Goal: Information Seeking & Learning: Check status

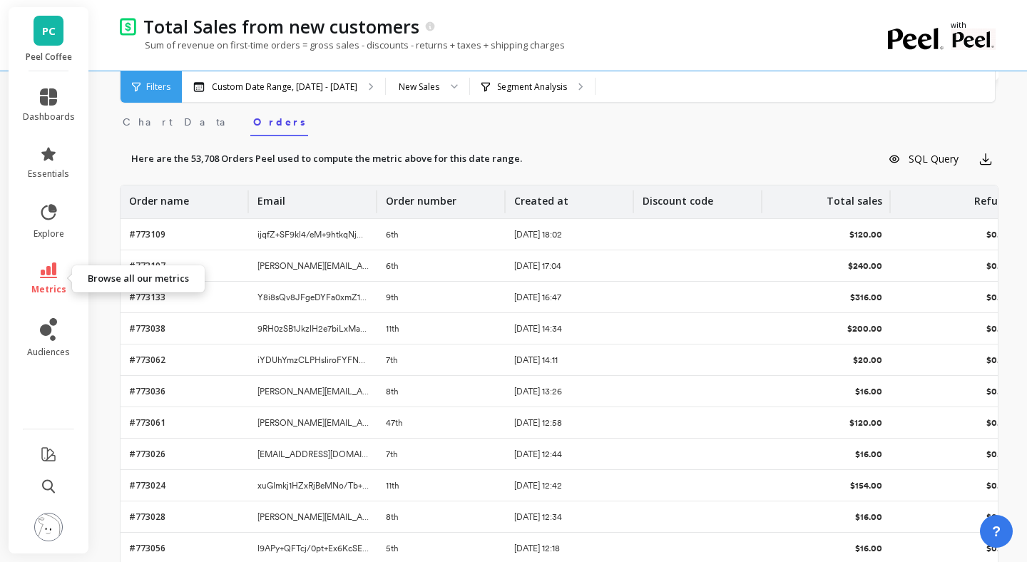
click at [46, 284] on span "metrics" at bounding box center [48, 289] width 35 height 11
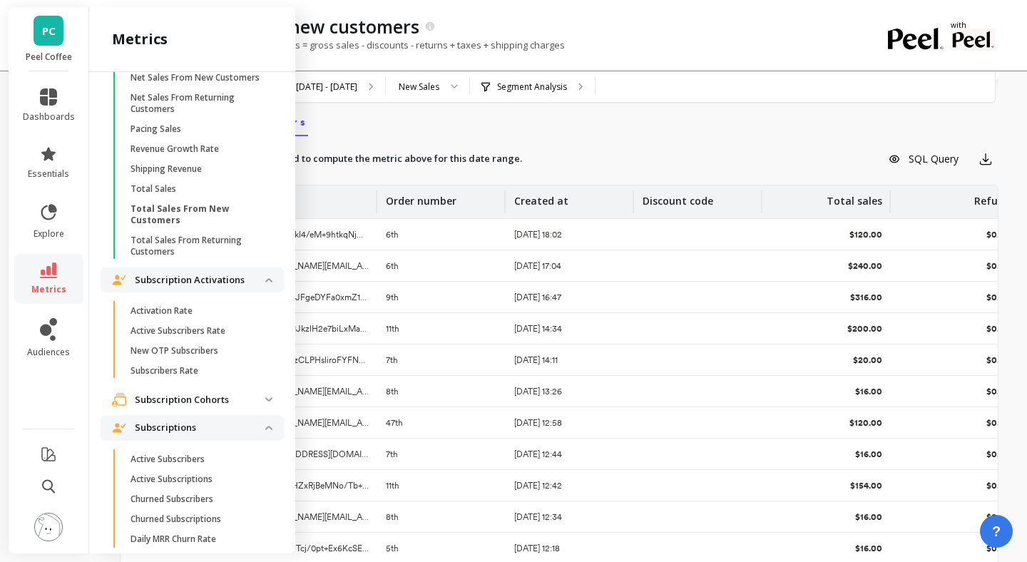
scroll to position [3482, 0]
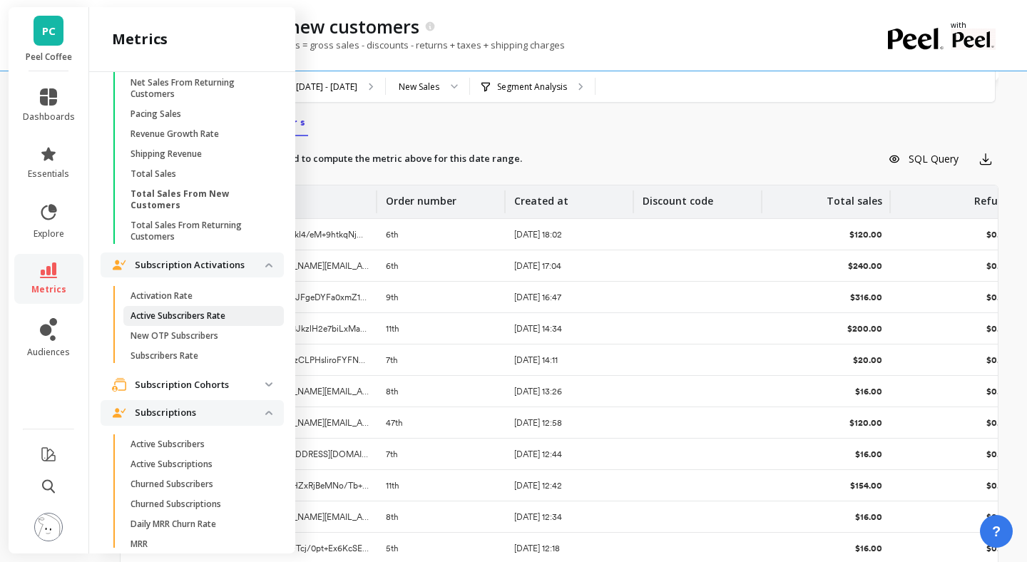
click at [187, 322] on link "Active Subscribers Rate" at bounding box center [203, 316] width 160 height 20
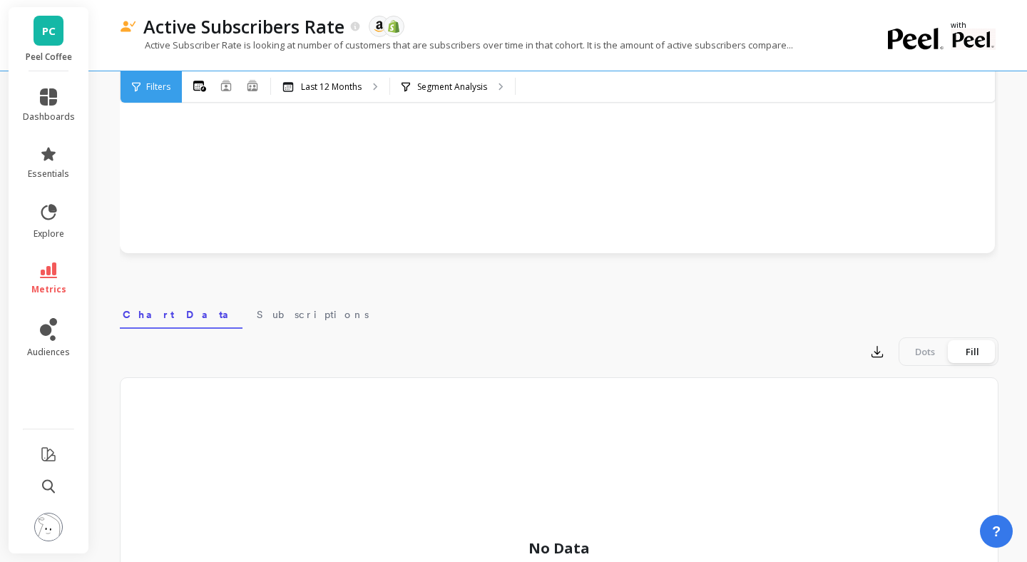
scroll to position [417, 0]
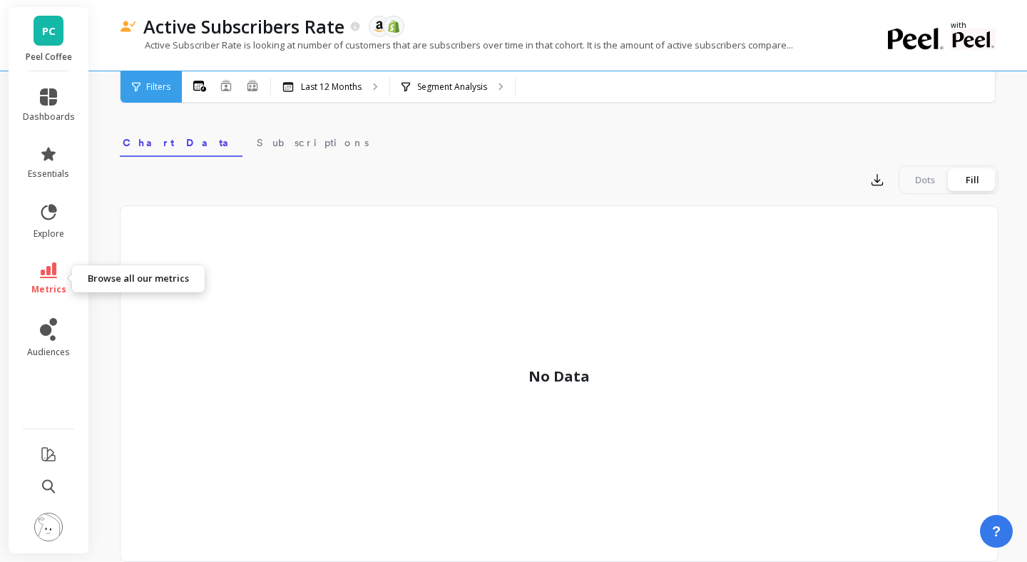
click at [46, 265] on icon at bounding box center [48, 270] width 17 height 16
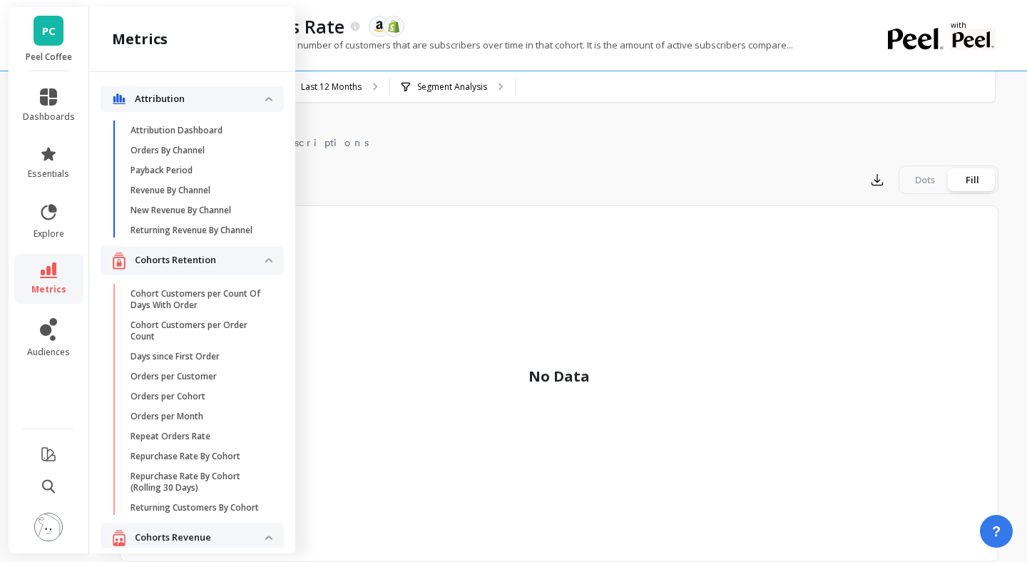
scroll to position [3482, 0]
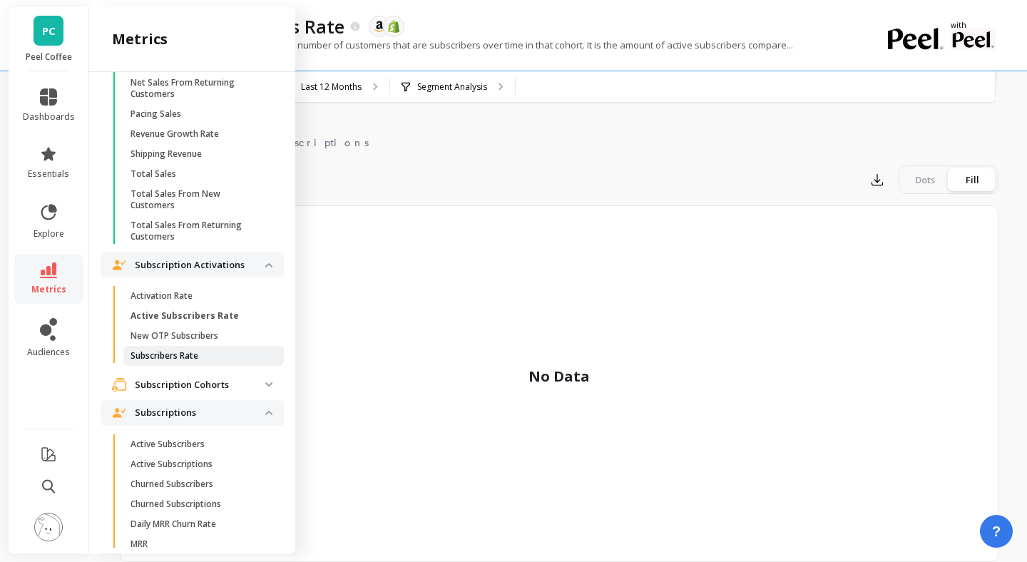
click at [180, 350] on p "Subscribers Rate" at bounding box center [164, 355] width 68 height 11
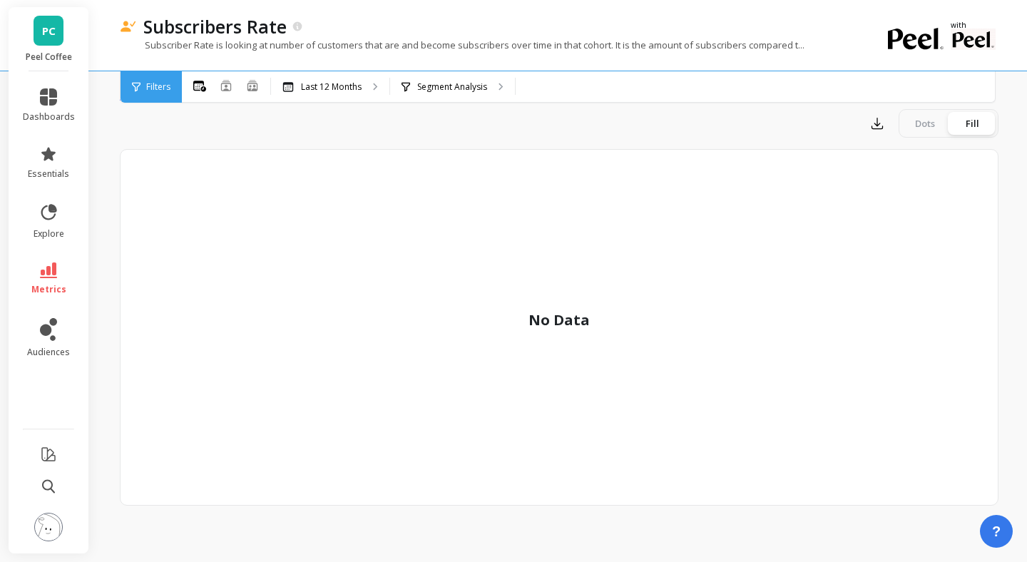
scroll to position [245, 0]
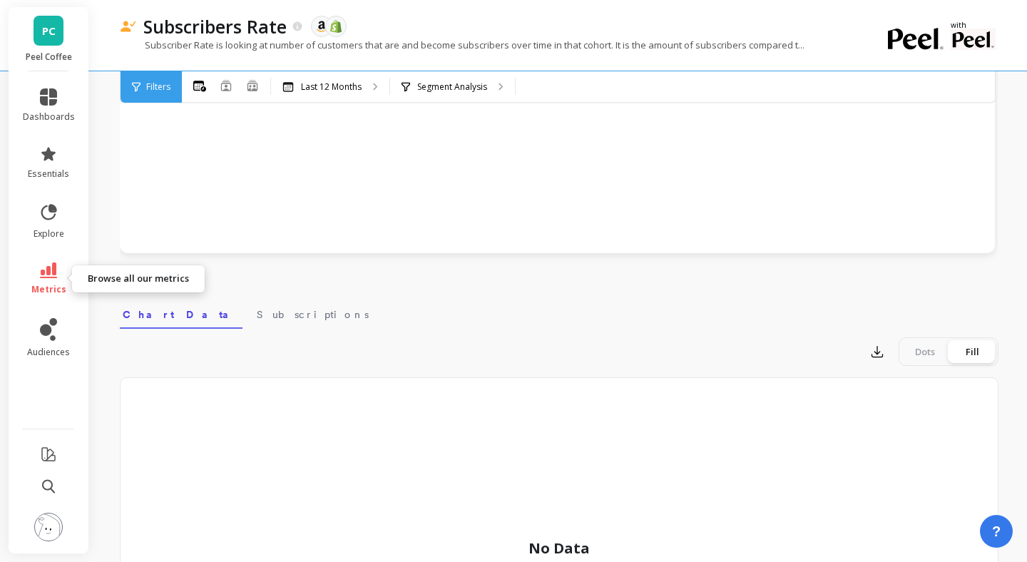
click at [52, 278] on link "metrics" at bounding box center [49, 278] width 52 height 33
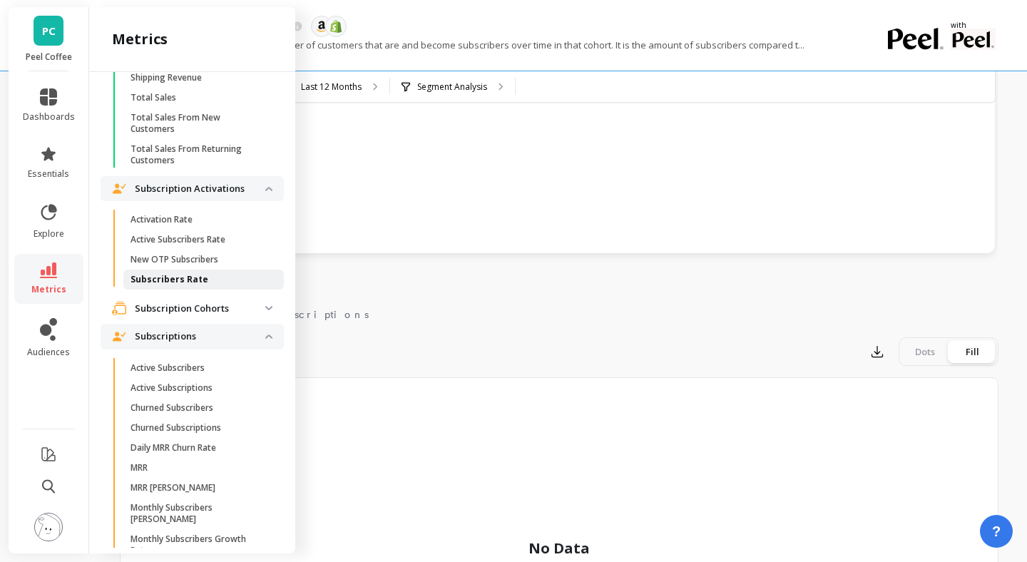
scroll to position [3562, 0]
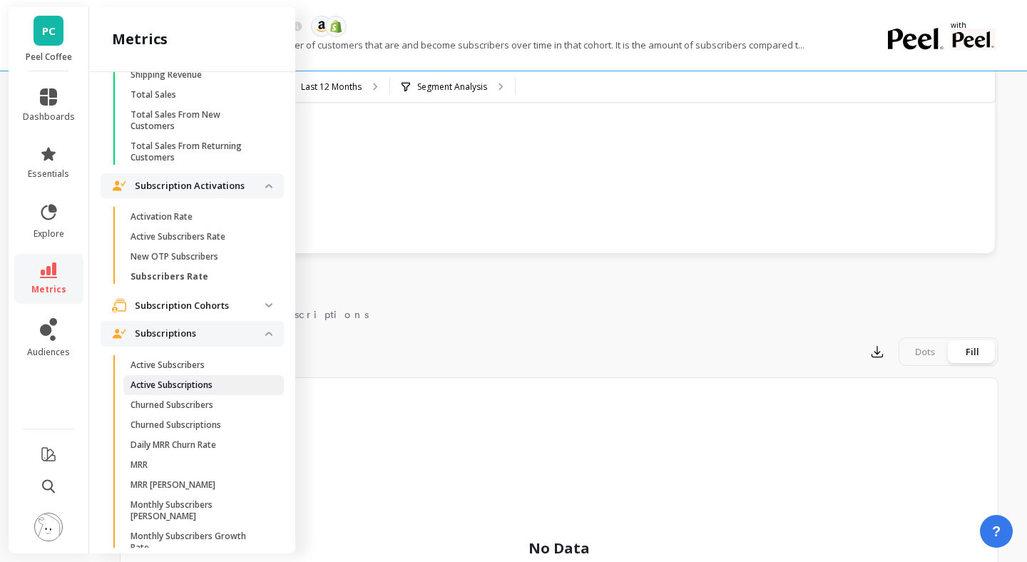
click at [188, 379] on p "Active Subscriptions" at bounding box center [171, 384] width 82 height 11
